Goal: Navigation & Orientation: Find specific page/section

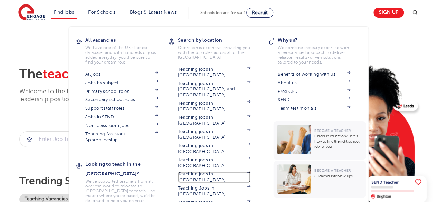
click at [210, 172] on link "Teaching jobs in [GEOGRAPHIC_DATA]" at bounding box center [214, 177] width 73 height 11
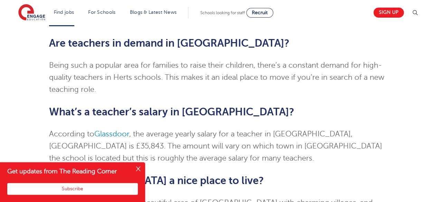
scroll to position [1228, 0]
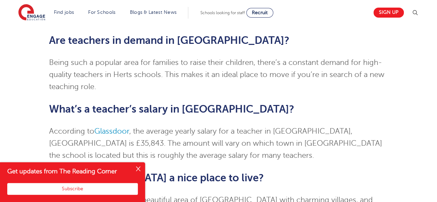
click at [140, 170] on button "Close" at bounding box center [138, 170] width 14 height 14
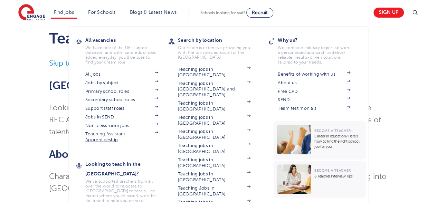
scroll to position [28, 0]
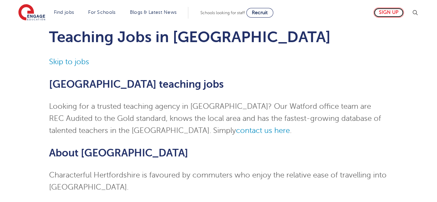
click at [396, 14] on link "Sign up" at bounding box center [389, 13] width 30 height 10
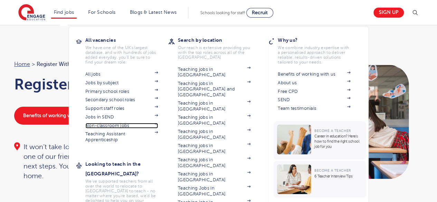
click at [130, 127] on link "Non-classroom jobs" at bounding box center [121, 126] width 73 height 6
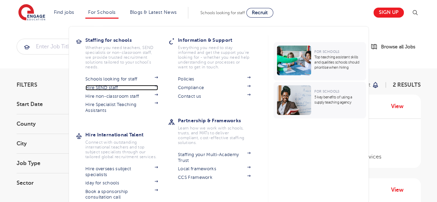
click at [131, 87] on link "Hire SEND staff" at bounding box center [121, 88] width 73 height 6
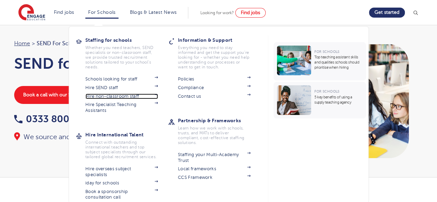
click at [112, 98] on link "Hire non-classroom staff" at bounding box center [121, 97] width 73 height 6
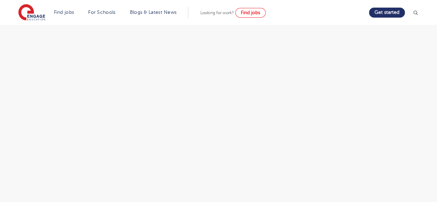
scroll to position [1027, 0]
